Goal: Task Accomplishment & Management: Manage account settings

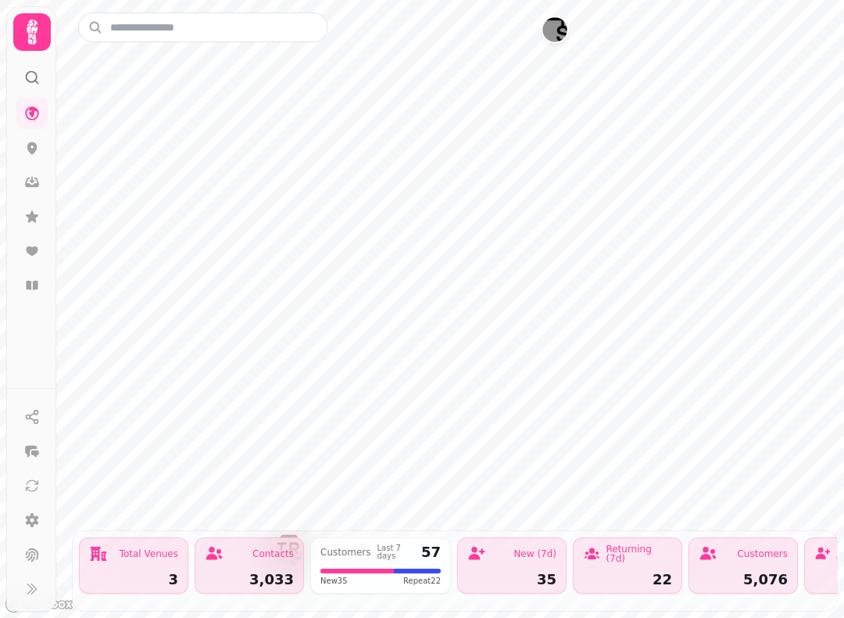
click at [37, 27] on icon at bounding box center [32, 32] width 11 height 25
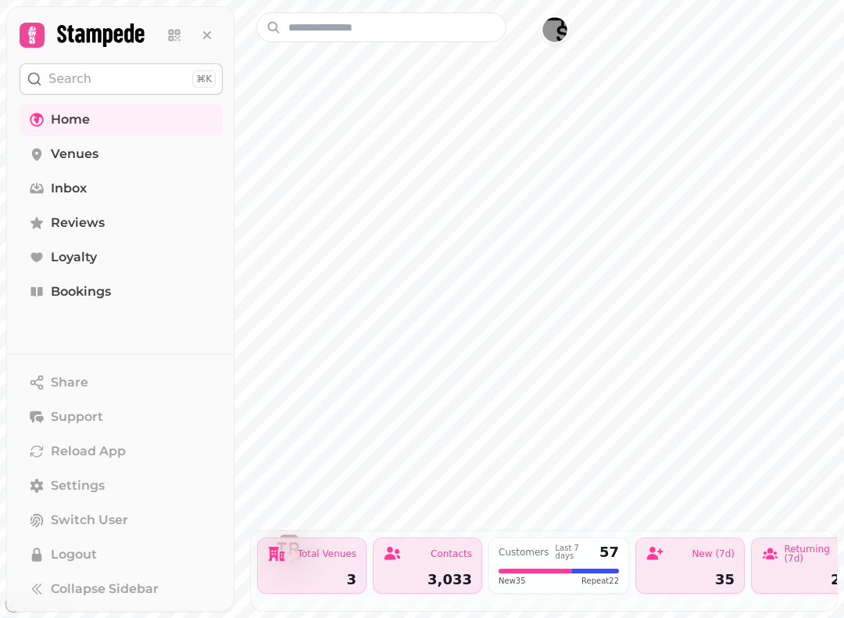
click at [120, 285] on link "Bookings" at bounding box center [121, 291] width 203 height 31
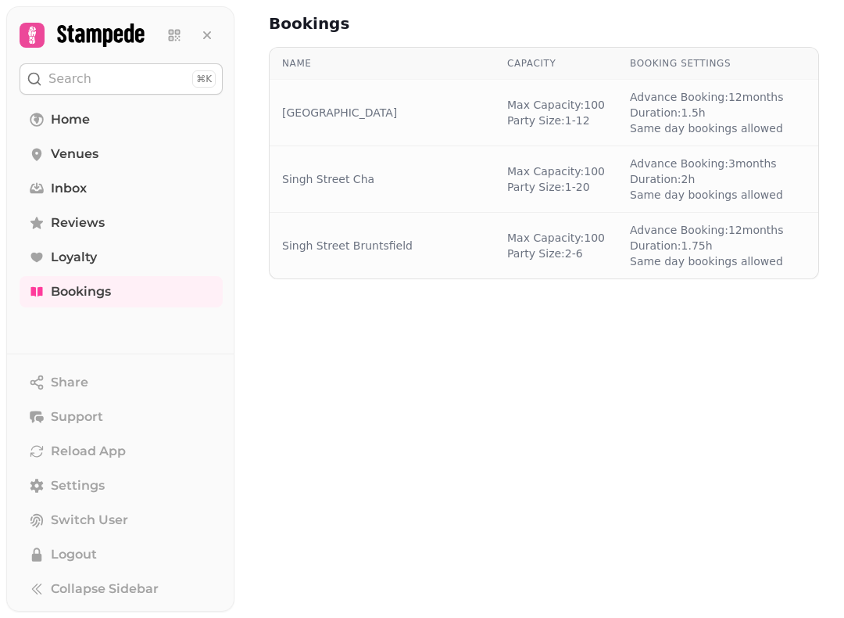
click at [110, 286] on span "Bookings" at bounding box center [81, 291] width 60 height 19
click at [93, 292] on span "Bookings" at bounding box center [81, 291] width 60 height 19
click at [84, 295] on span "Bookings" at bounding box center [81, 291] width 60 height 19
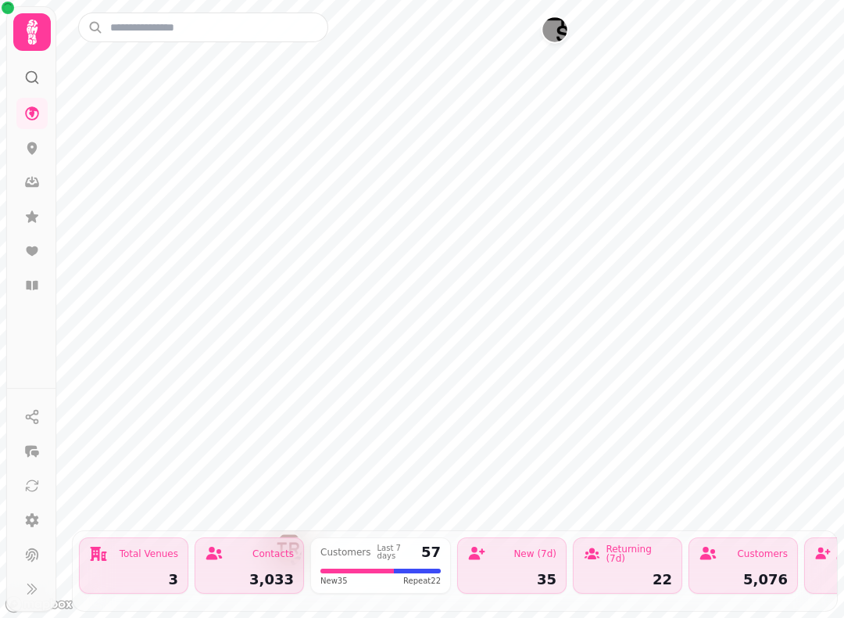
click at [27, 219] on icon at bounding box center [32, 217] width 16 height 16
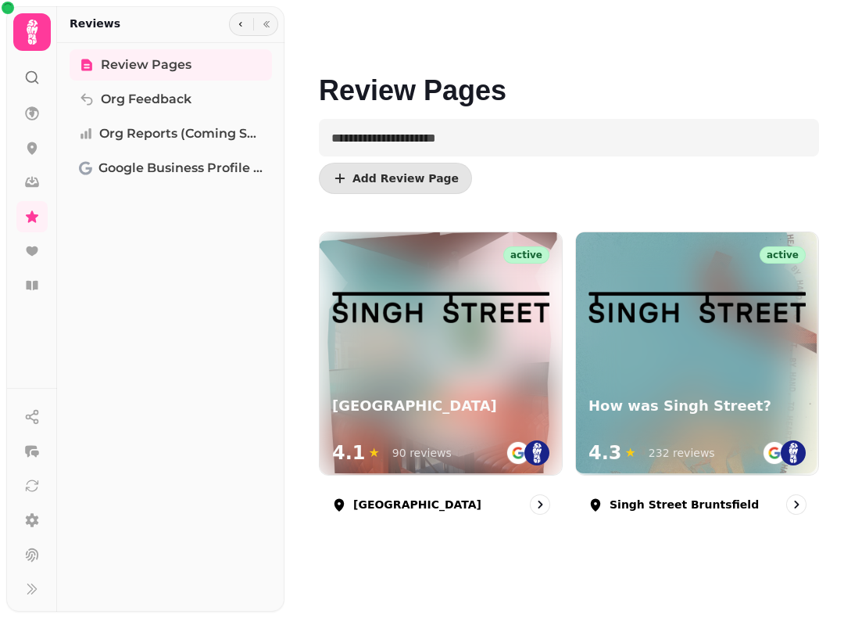
click at [27, 247] on icon at bounding box center [32, 250] width 12 height 9
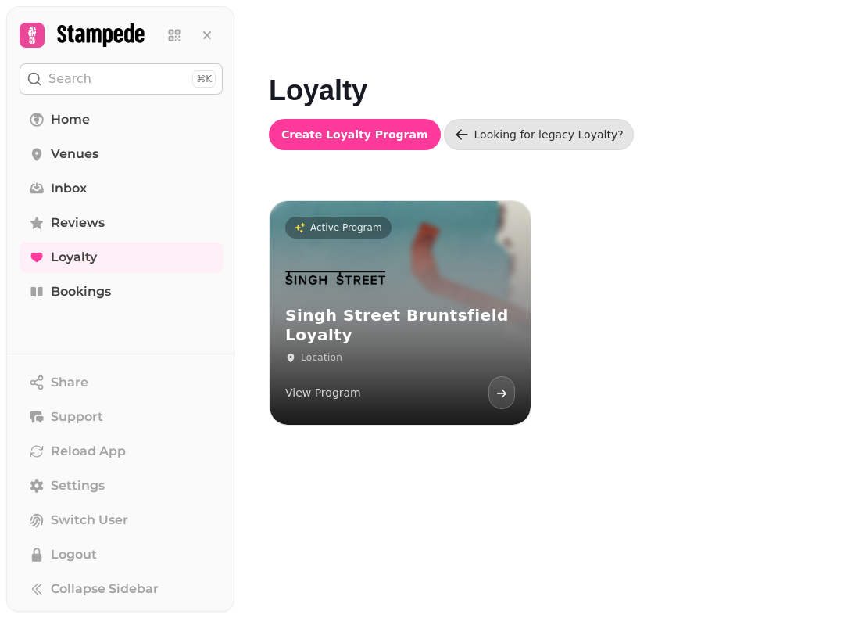
click at [41, 291] on icon at bounding box center [36, 291] width 12 height 9
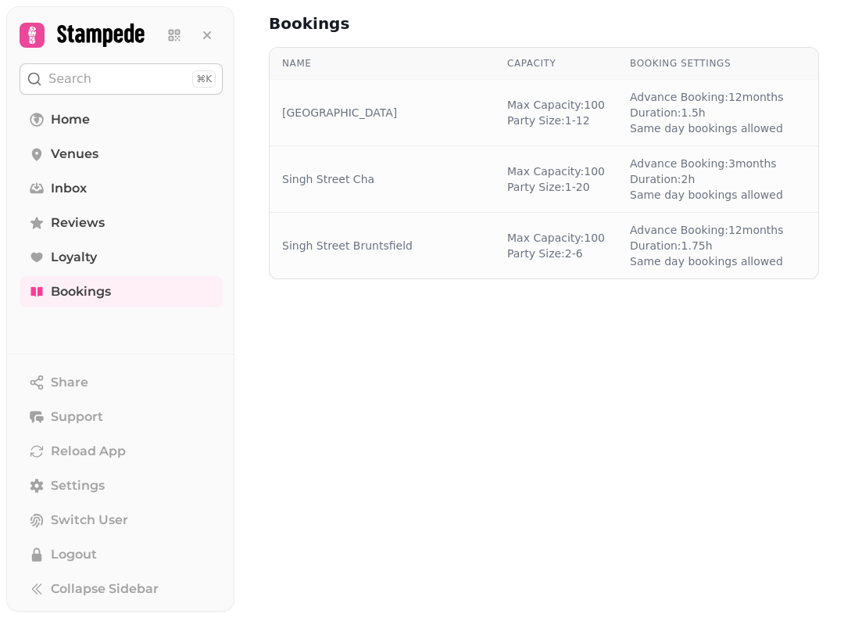
click at [89, 250] on span "Loyalty" at bounding box center [74, 257] width 46 height 19
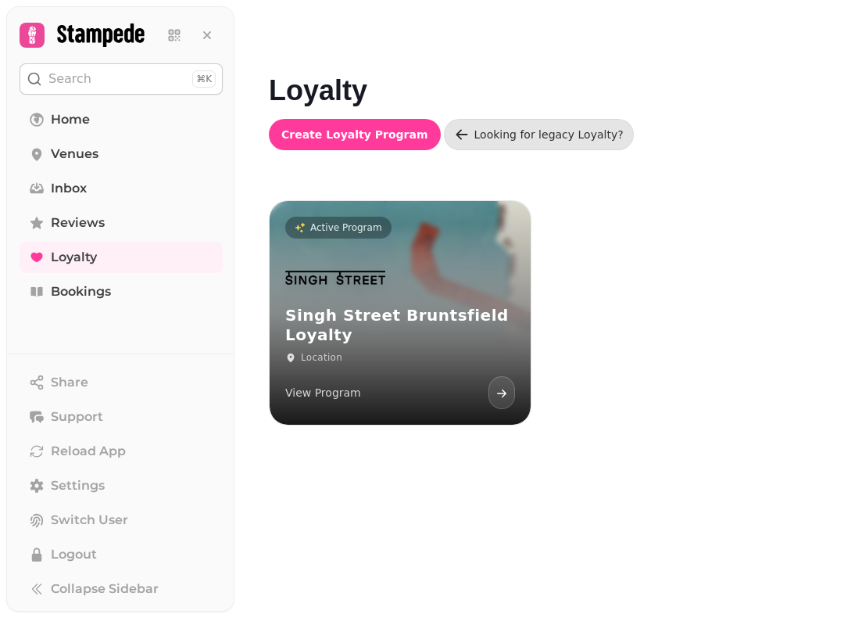
click at [97, 185] on link "Inbox" at bounding box center [121, 188] width 203 height 31
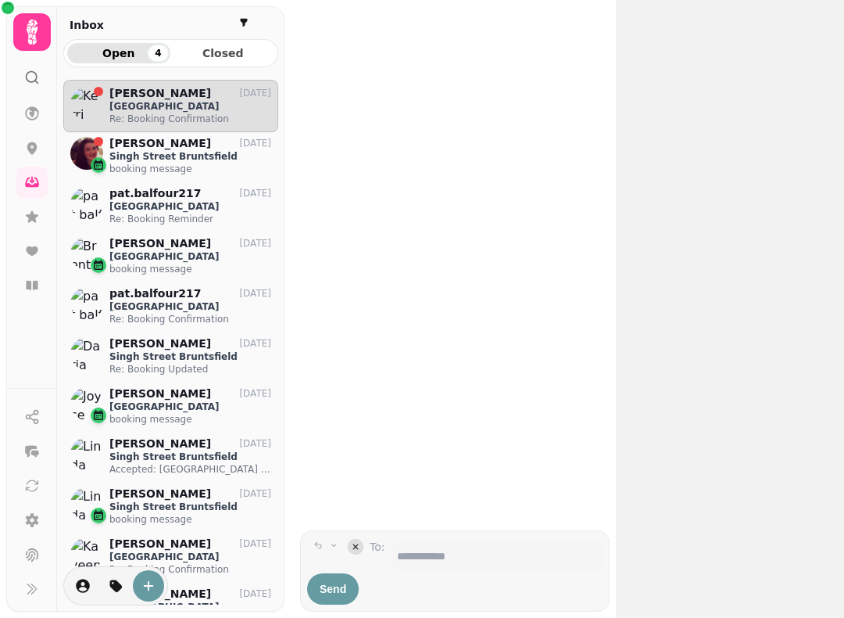
scroll to position [1, 1]
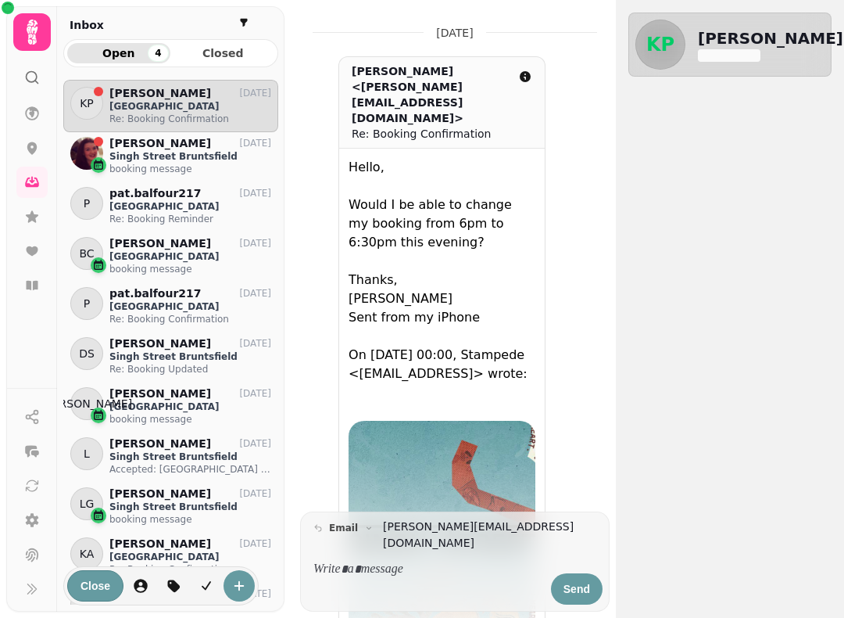
click at [30, 143] on icon at bounding box center [32, 148] width 10 height 13
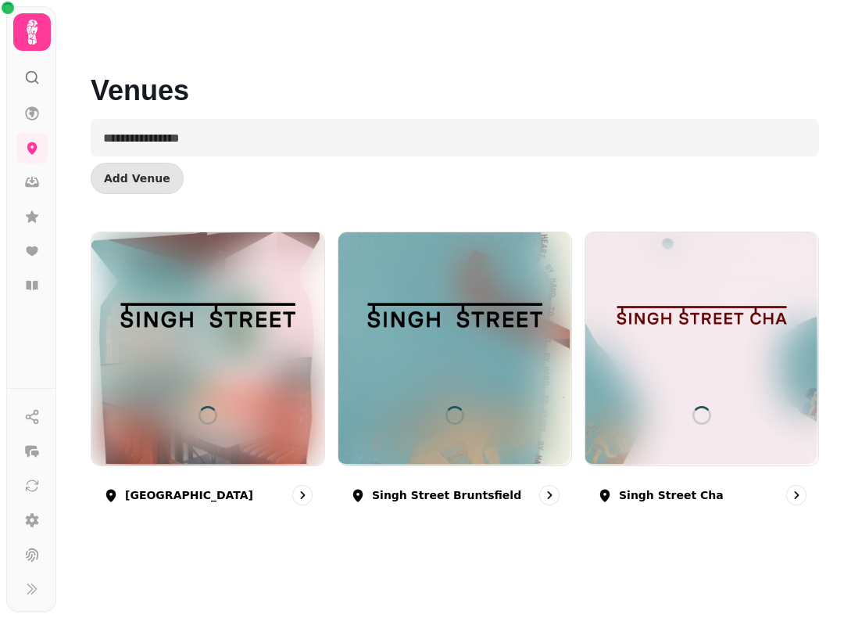
click at [29, 71] on icon at bounding box center [32, 78] width 16 height 16
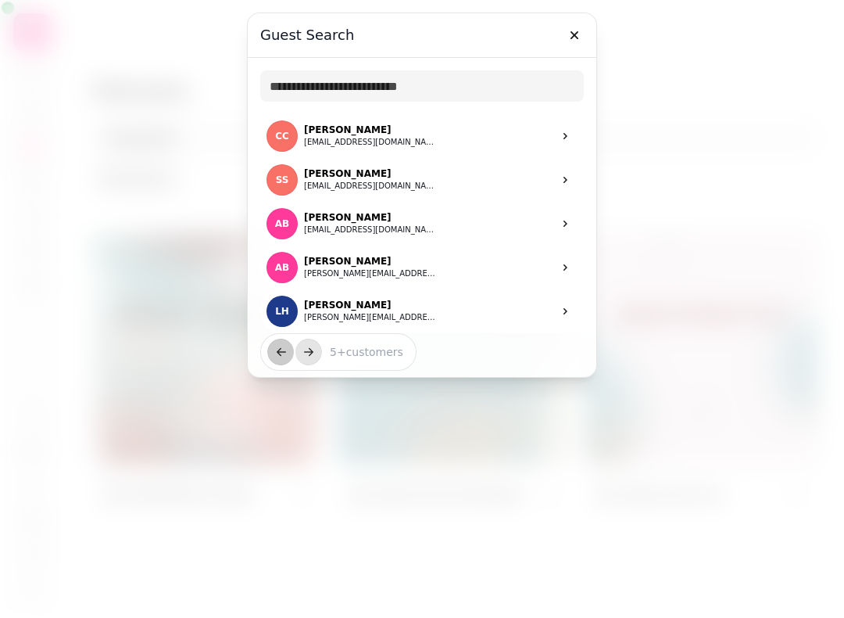
click at [581, 29] on icon "button" at bounding box center [575, 35] width 16 height 16
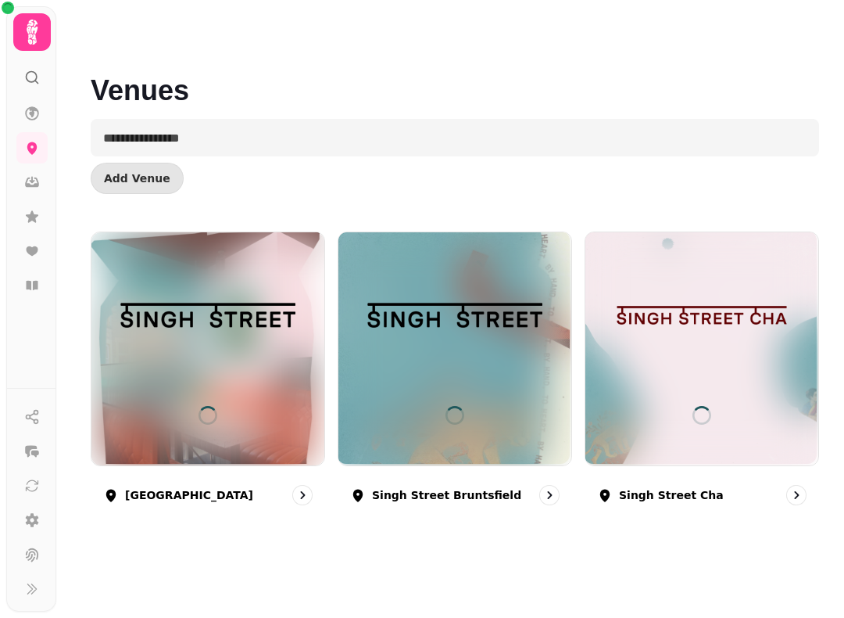
click at [41, 453] on button "button" at bounding box center [31, 451] width 31 height 31
click at [27, 283] on icon at bounding box center [32, 285] width 12 height 9
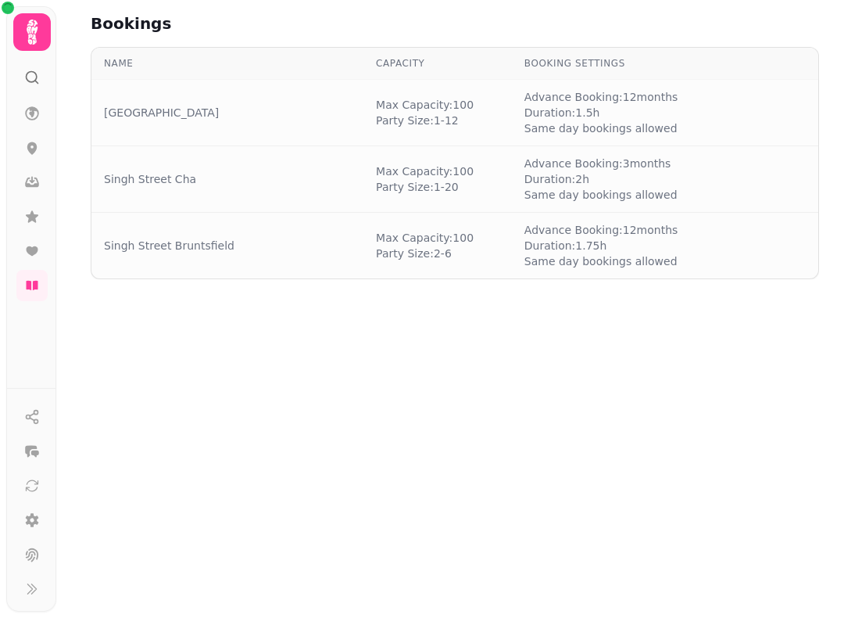
click at [337, 241] on div "Singh Street Bruntsfield" at bounding box center [227, 246] width 247 height 16
click at [256, 243] on div "Singh Street Bruntsfield" at bounding box center [227, 246] width 247 height 16
click at [165, 249] on link "Singh Street Bruntsfield" at bounding box center [169, 246] width 131 height 16
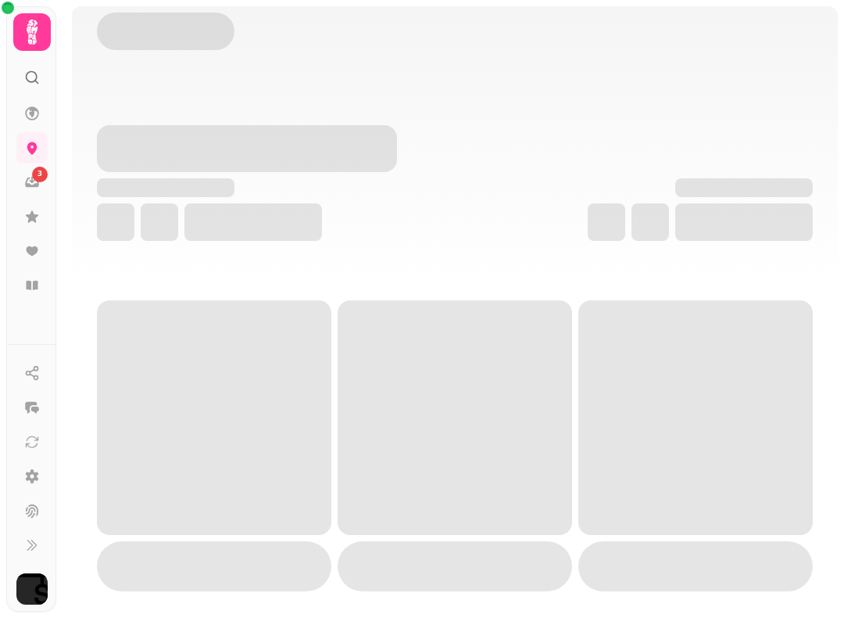
click at [202, 223] on div at bounding box center [254, 222] width 138 height 38
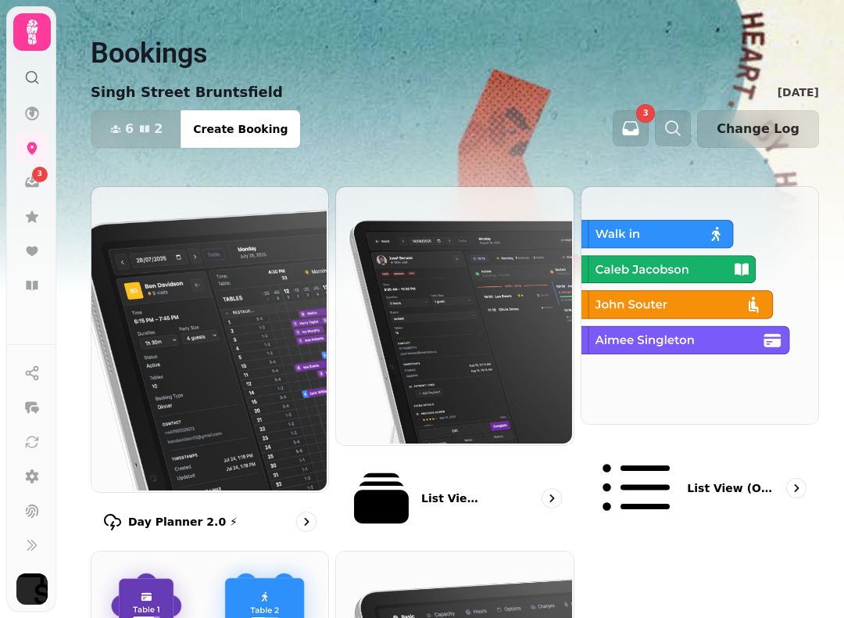
click at [38, 170] on span "3" at bounding box center [40, 174] width 5 height 11
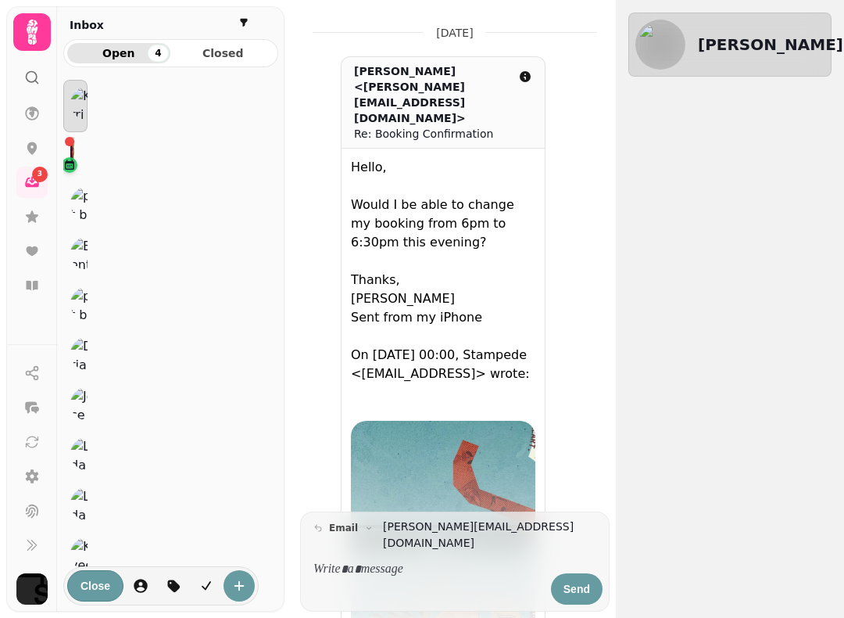
scroll to position [1, 1]
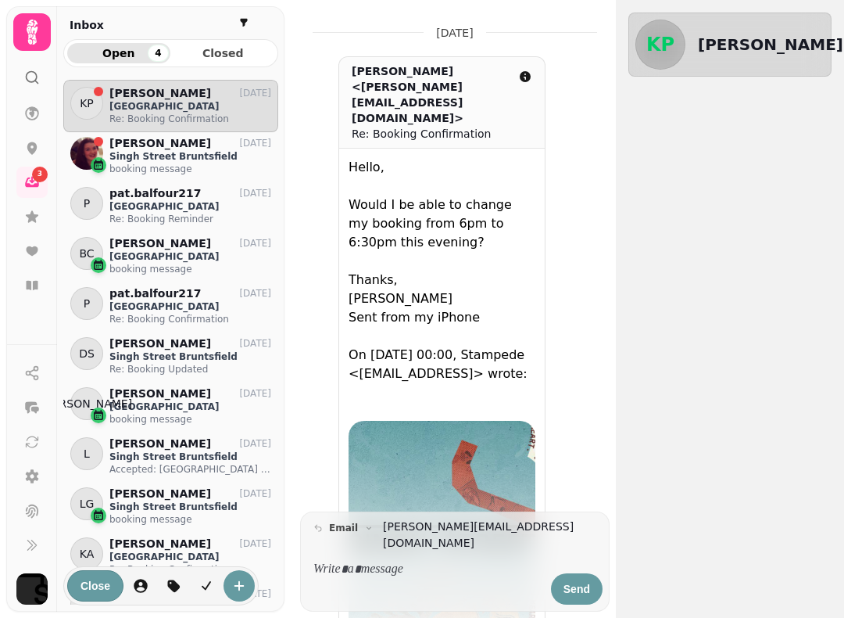
click at [33, 279] on icon at bounding box center [32, 286] width 16 height 16
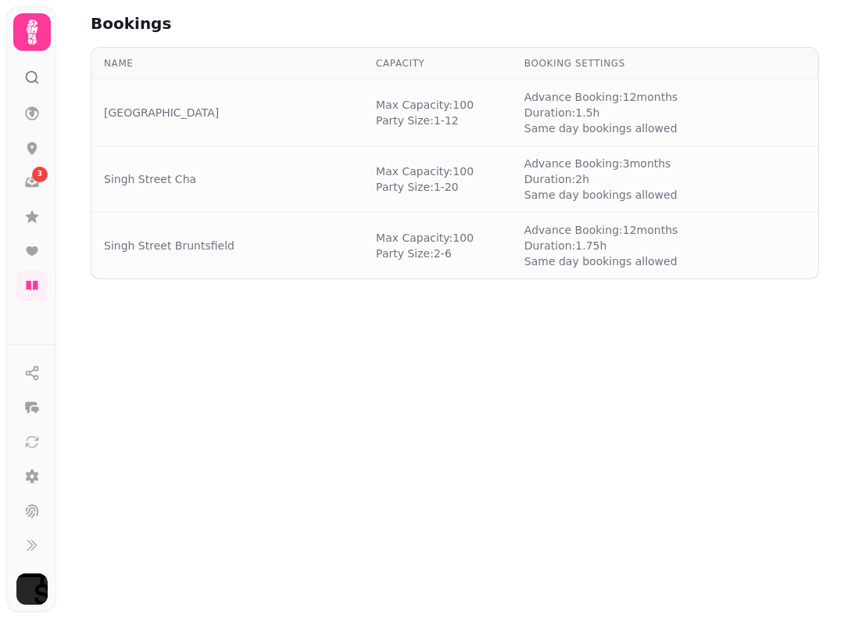
click at [325, 231] on td "Singh Street Bruntsfield" at bounding box center [227, 246] width 272 height 66
click at [181, 235] on td "Singh Street Bruntsfield" at bounding box center [227, 246] width 272 height 66
click at [561, 241] on span "Duration: 1.75 h" at bounding box center [602, 246] width 154 height 16
click at [438, 232] on span "Max Capacity: 100" at bounding box center [425, 238] width 98 height 16
click at [163, 246] on link "Singh Street Bruntsfield" at bounding box center [169, 246] width 131 height 16
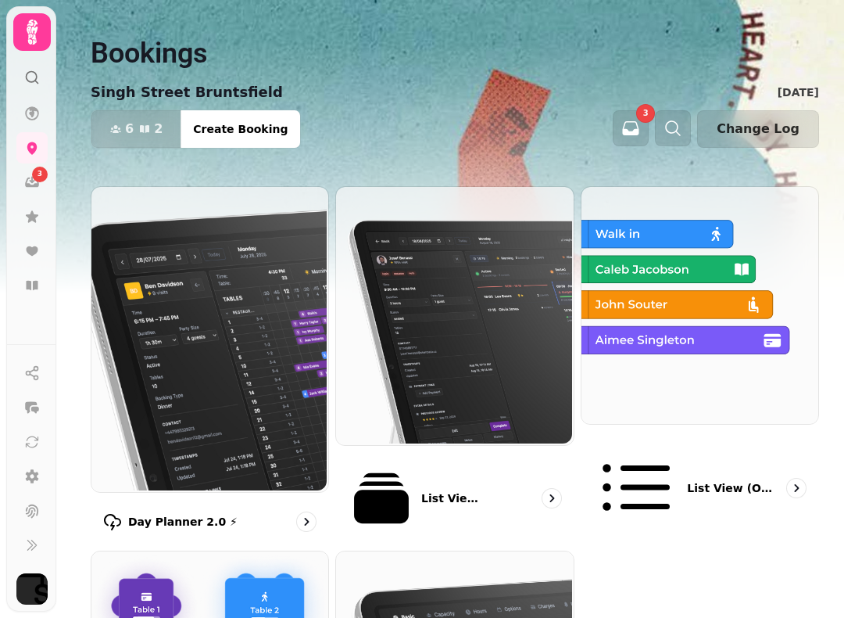
click at [633, 126] on button "button" at bounding box center [631, 128] width 36 height 36
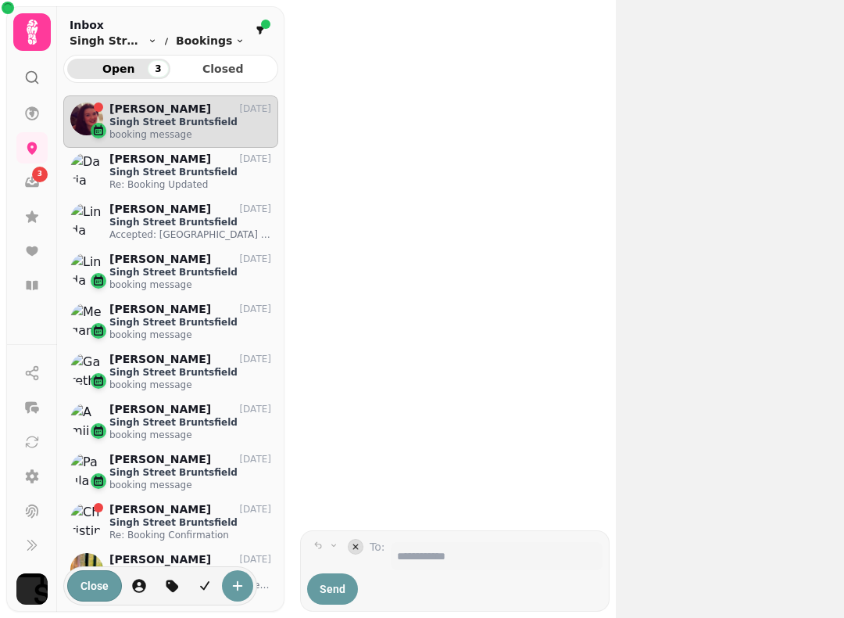
scroll to position [509, 215]
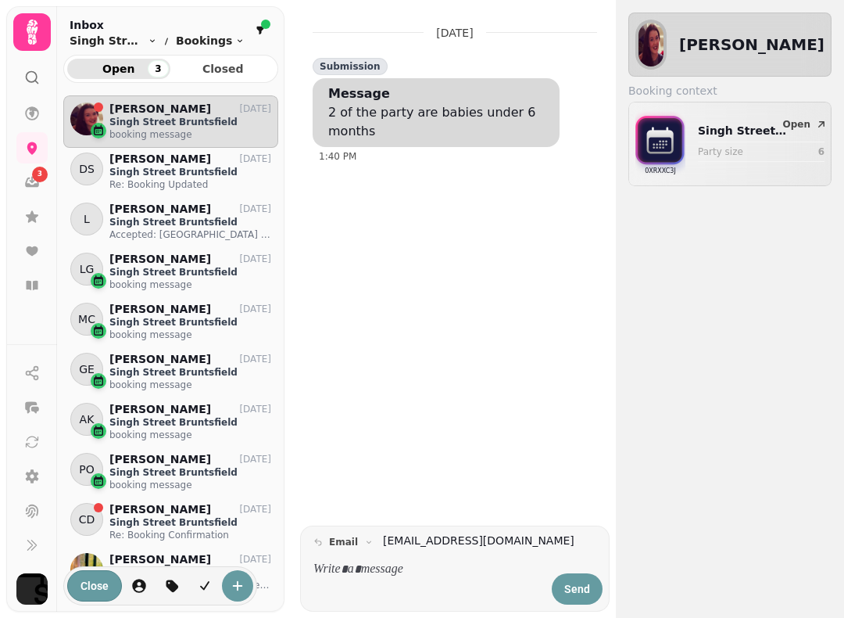
click at [101, 575] on button "Close" at bounding box center [94, 585] width 55 height 31
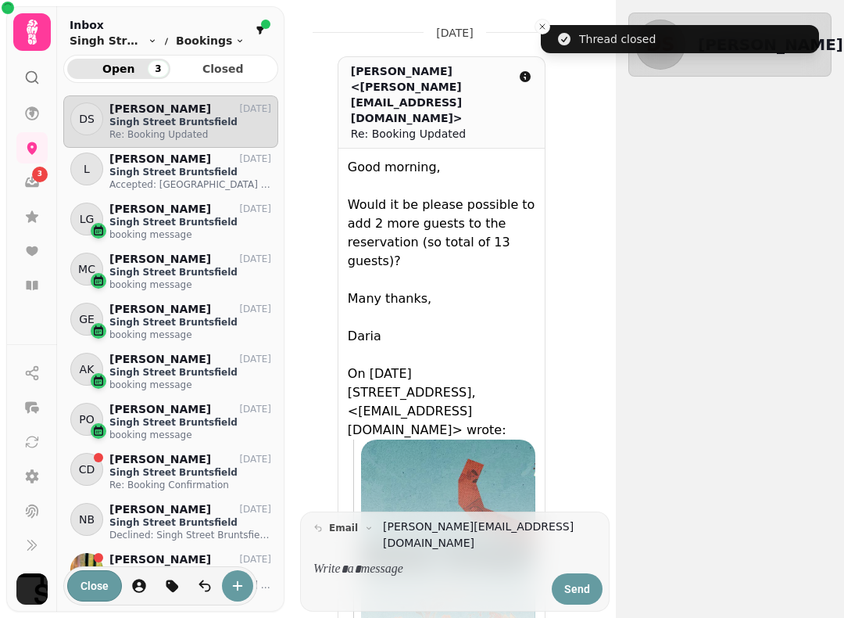
click at [102, 573] on button "Close" at bounding box center [94, 585] width 55 height 31
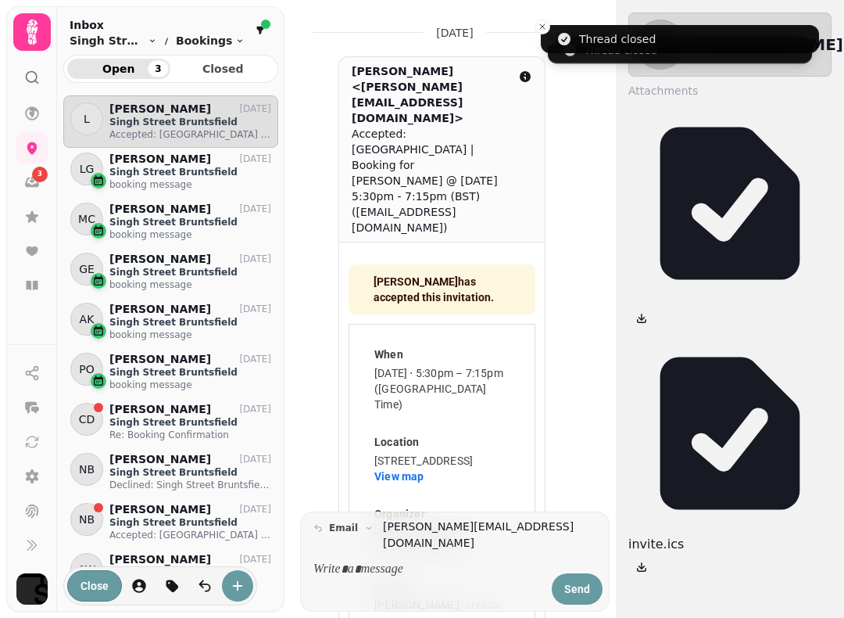
click at [35, 553] on icon at bounding box center [32, 545] width 16 height 16
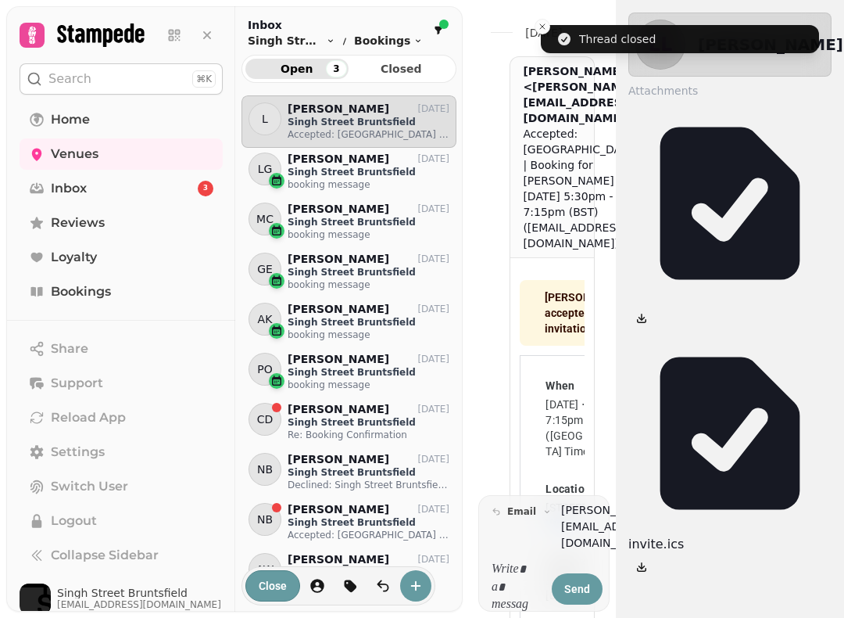
click at [125, 288] on link "Bookings" at bounding box center [121, 291] width 203 height 31
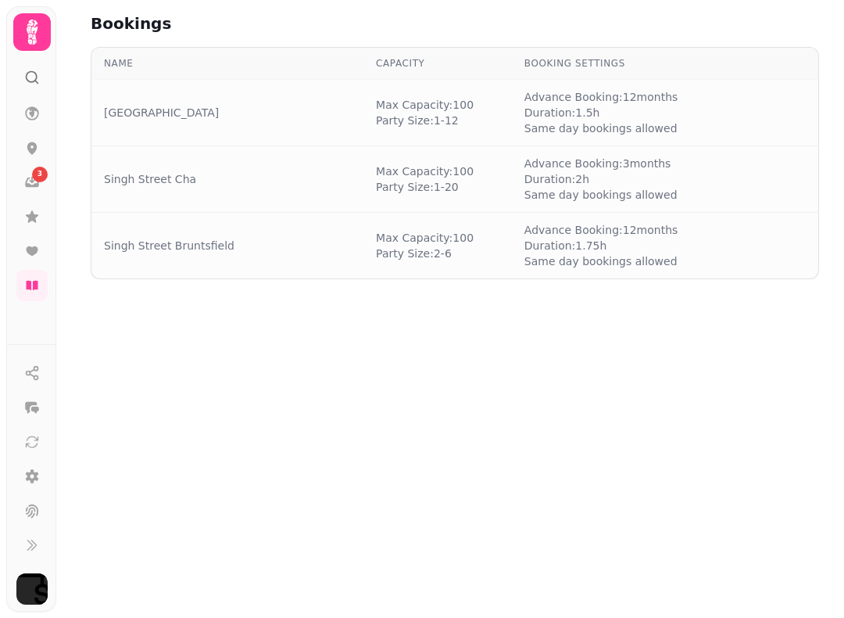
click at [35, 19] on icon at bounding box center [31, 31] width 31 height 31
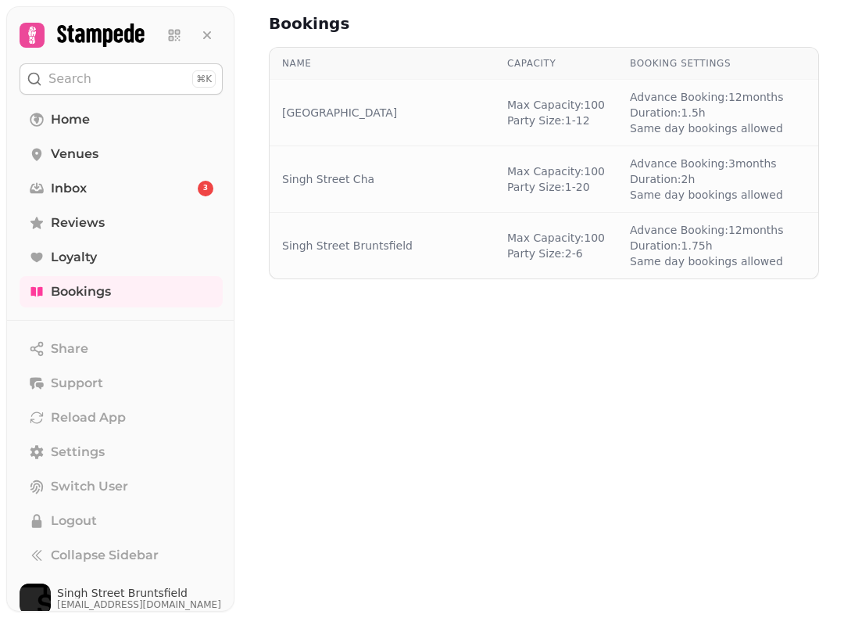
click at [314, 16] on h2 "Bookings" at bounding box center [419, 24] width 300 height 22
click at [85, 571] on button "Collapse Sidebar" at bounding box center [121, 555] width 203 height 31
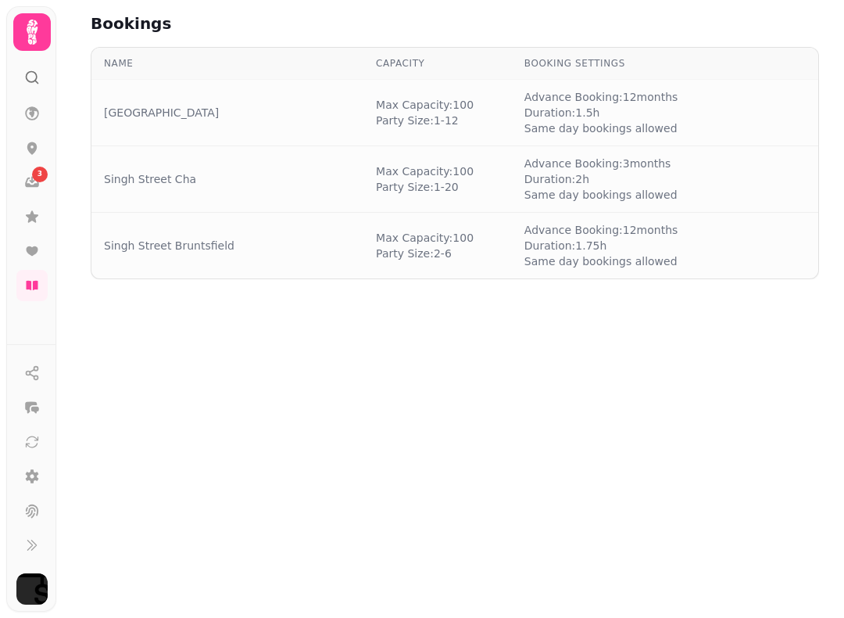
click at [25, 553] on icon at bounding box center [32, 545] width 16 height 16
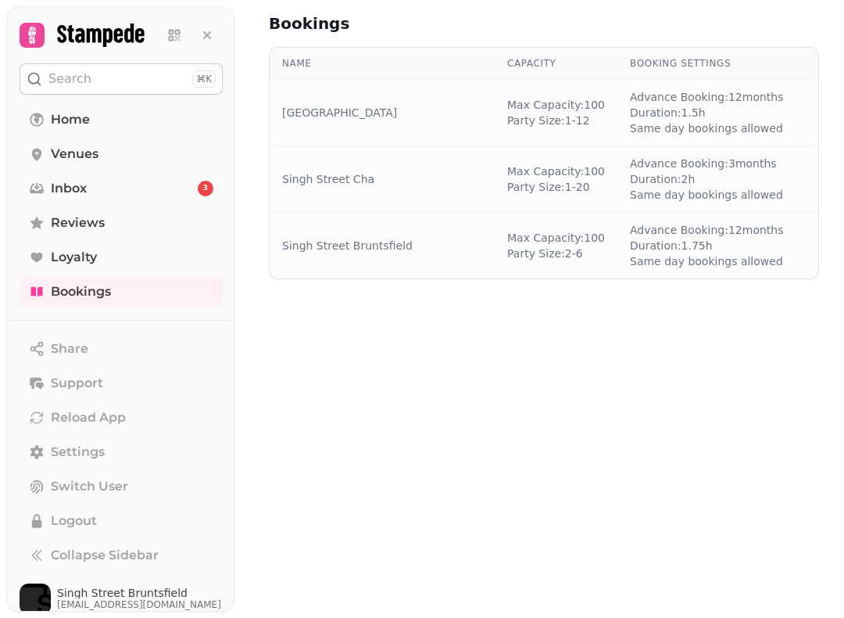
click at [33, 555] on icon at bounding box center [37, 555] width 16 height 16
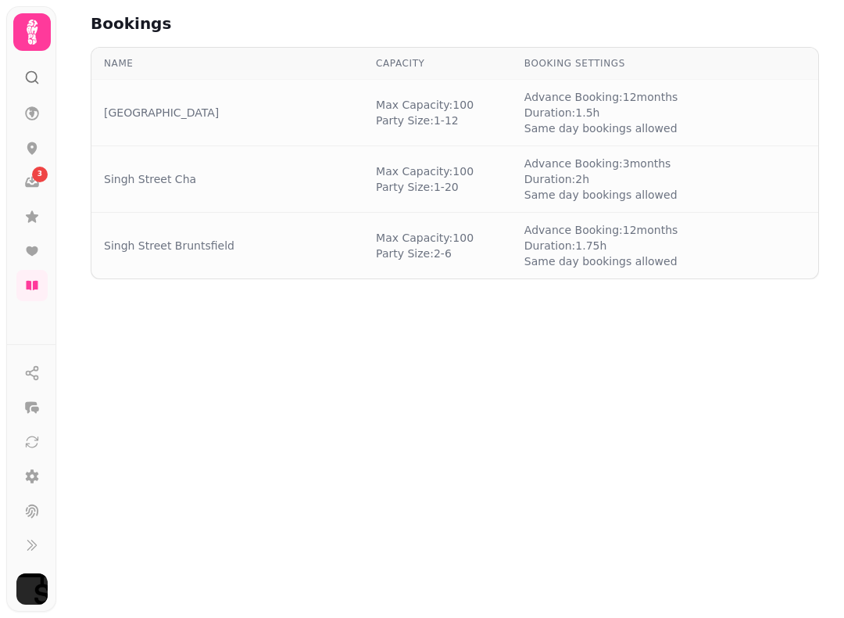
click at [30, 553] on icon at bounding box center [32, 545] width 16 height 16
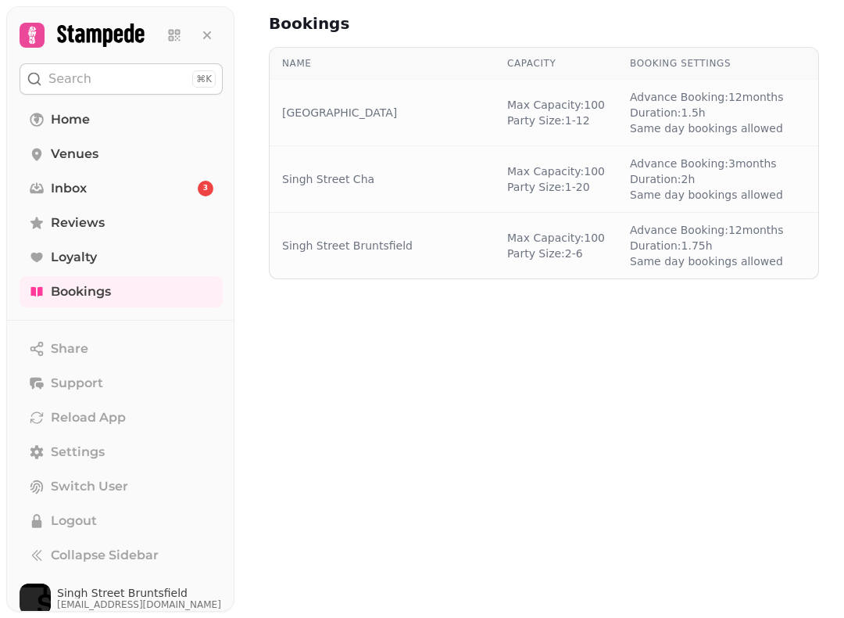
click at [347, 238] on link "Singh Street Bruntsfield" at bounding box center [347, 246] width 131 height 16
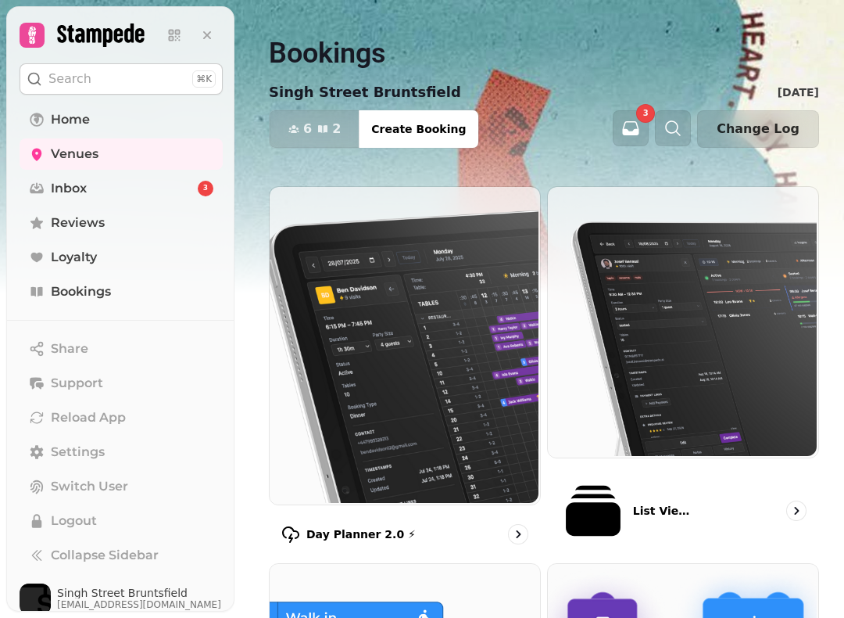
click at [292, 124] on icon "button" at bounding box center [294, 129] width 13 height 13
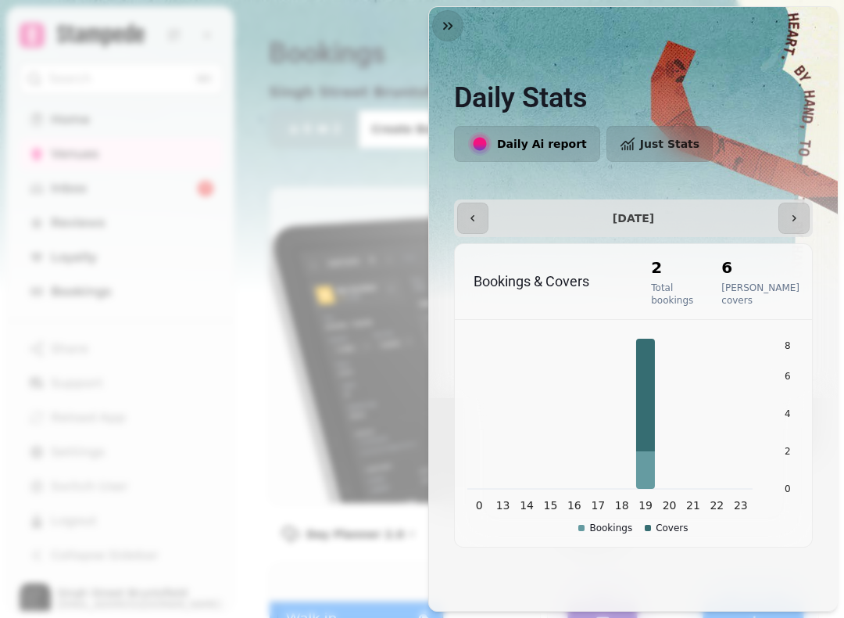
click at [470, 214] on icon "button" at bounding box center [473, 218] width 13 height 13
type input "**********"
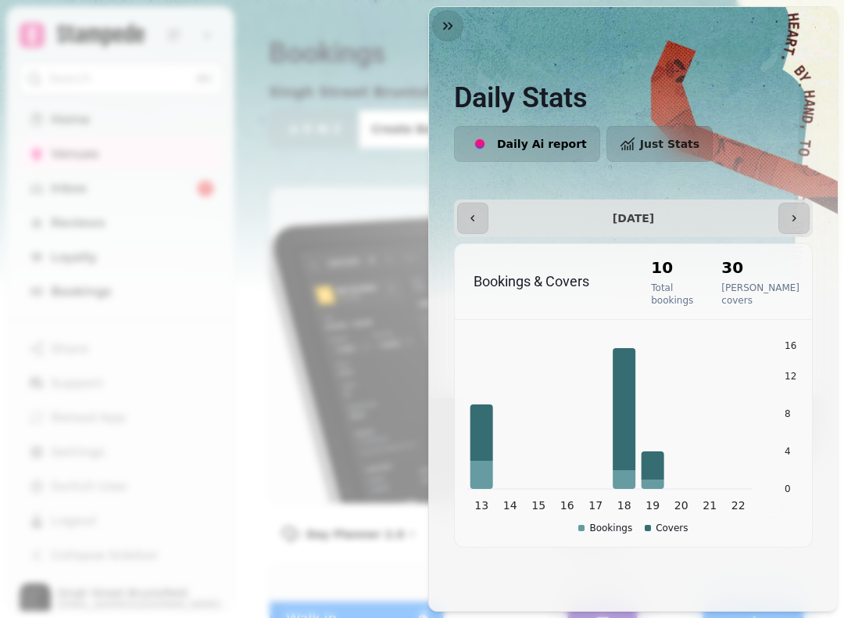
click at [439, 18] on button "button" at bounding box center [447, 25] width 31 height 31
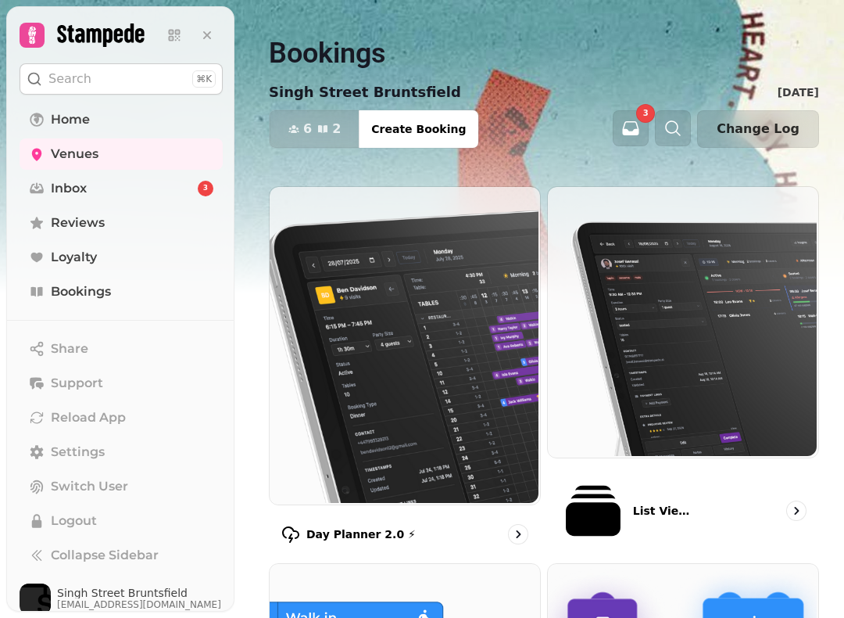
click at [636, 129] on icon "button" at bounding box center [631, 128] width 16 height 14
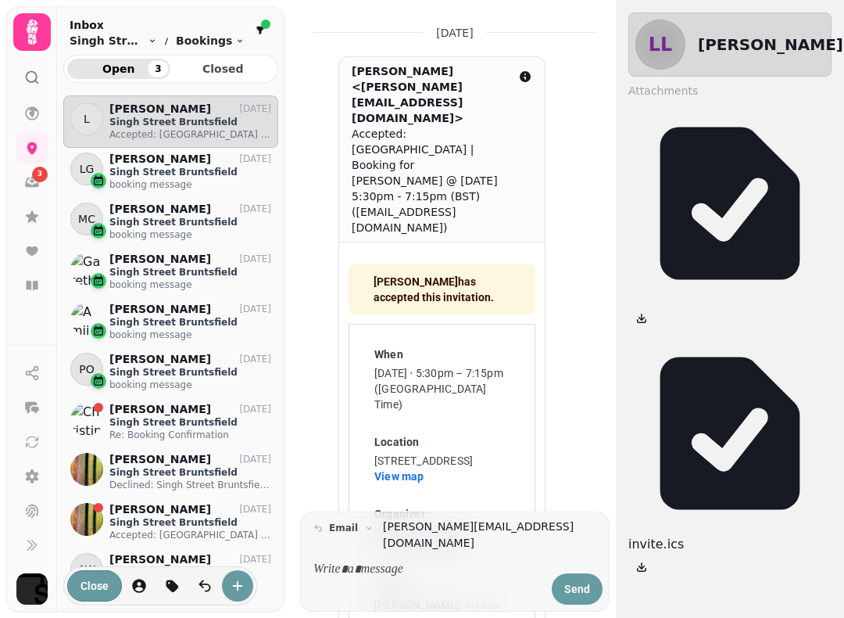
scroll to position [509, 215]
click at [34, 550] on icon at bounding box center [31, 545] width 9 height 10
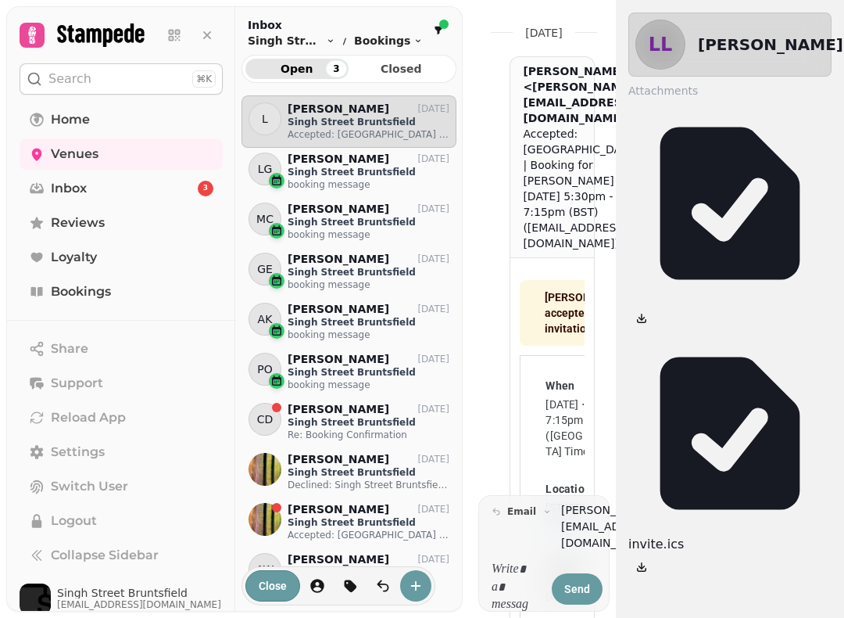
click at [41, 556] on icon at bounding box center [36, 555] width 9 height 10
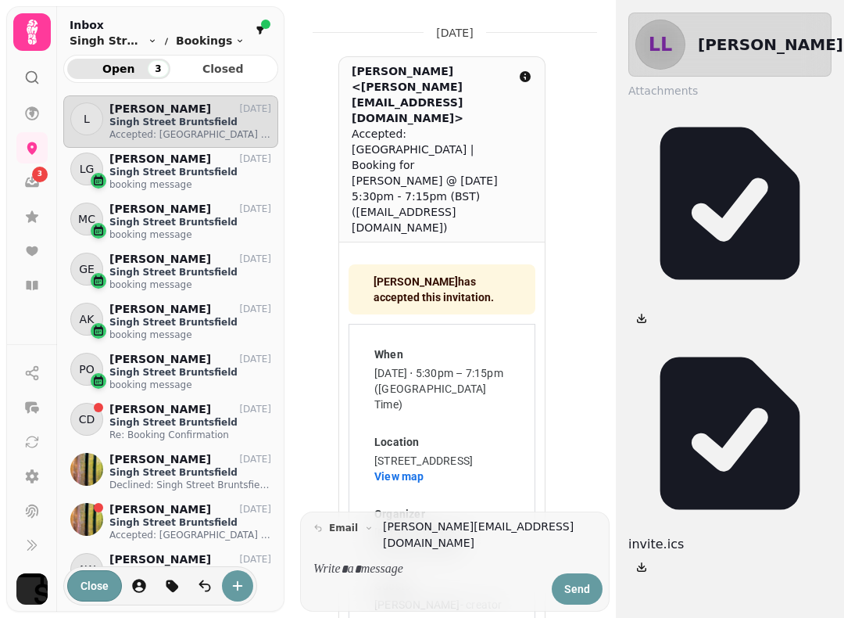
click at [37, 552] on button at bounding box center [31, 544] width 31 height 31
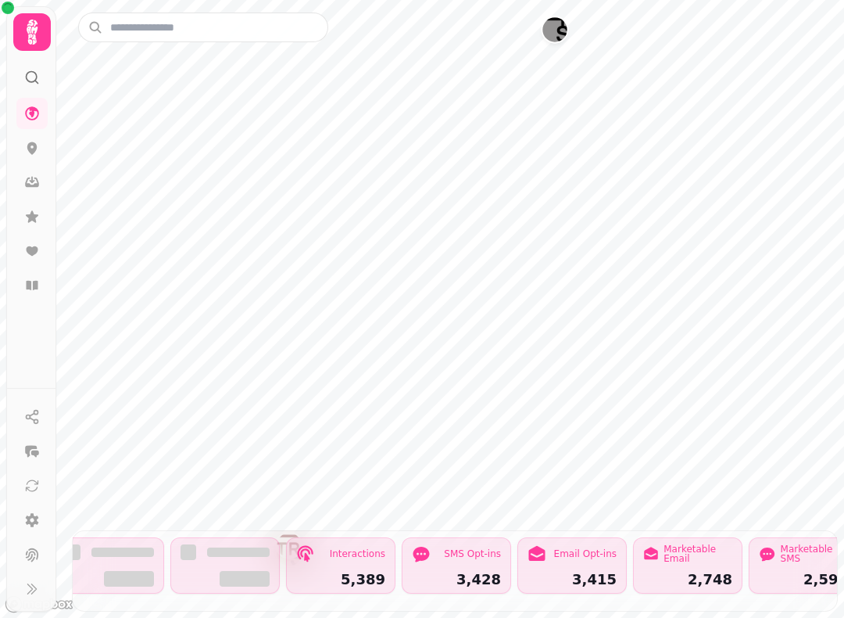
scroll to position [0, 866]
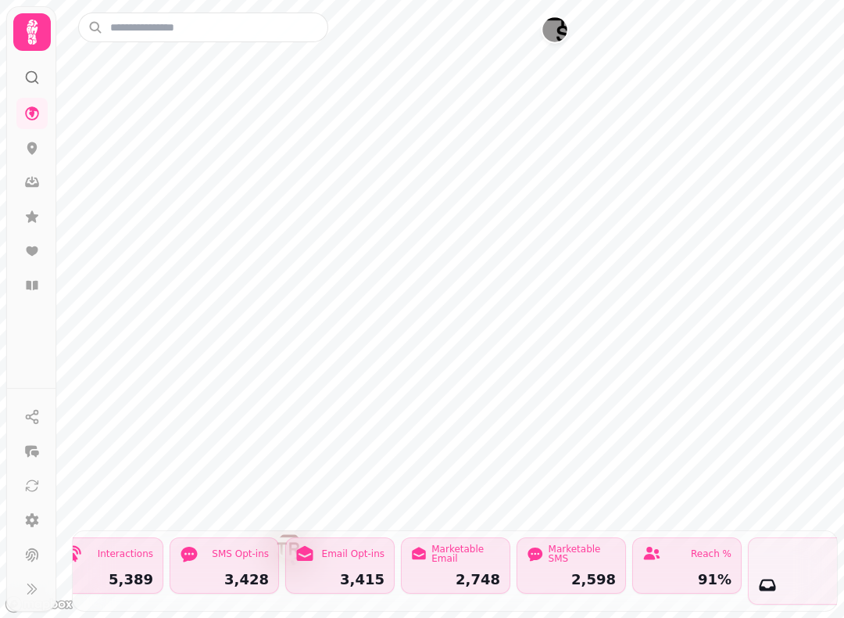
click at [42, 604] on button at bounding box center [31, 588] width 31 height 31
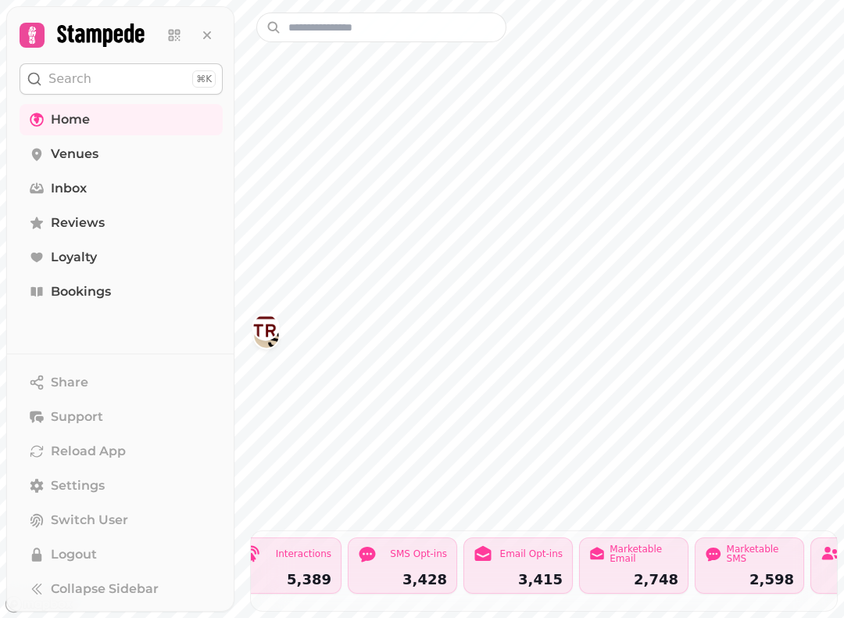
click at [41, 149] on icon at bounding box center [37, 154] width 16 height 16
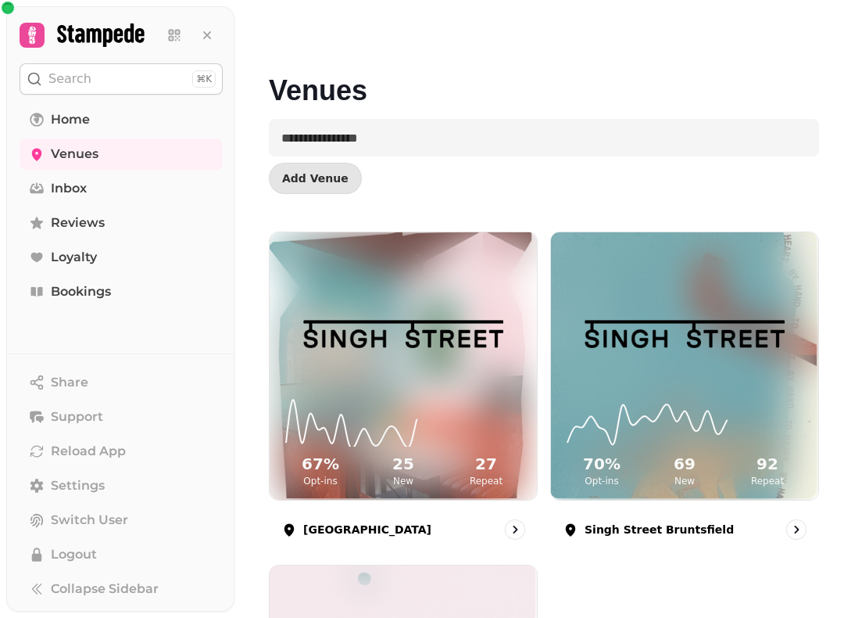
click at [659, 382] on img at bounding box center [685, 334] width 201 height 100
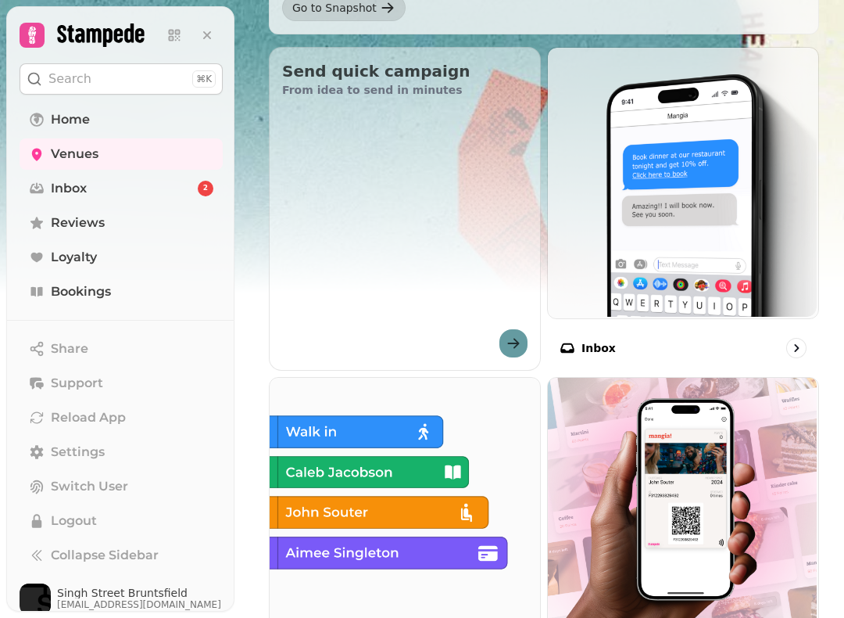
scroll to position [521, 0]
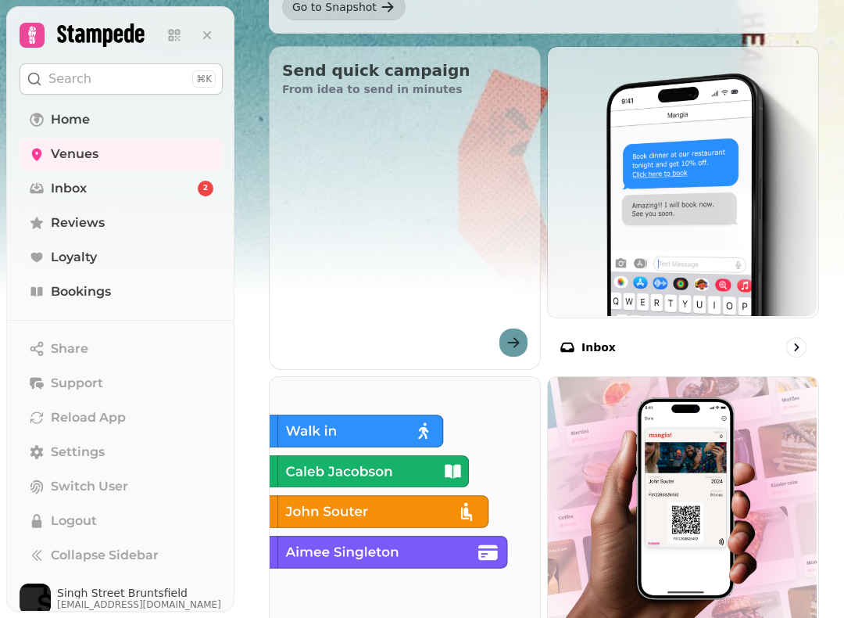
click at [365, 471] on img at bounding box center [403, 510] width 271 height 271
